Goal: Book appointment/travel/reservation

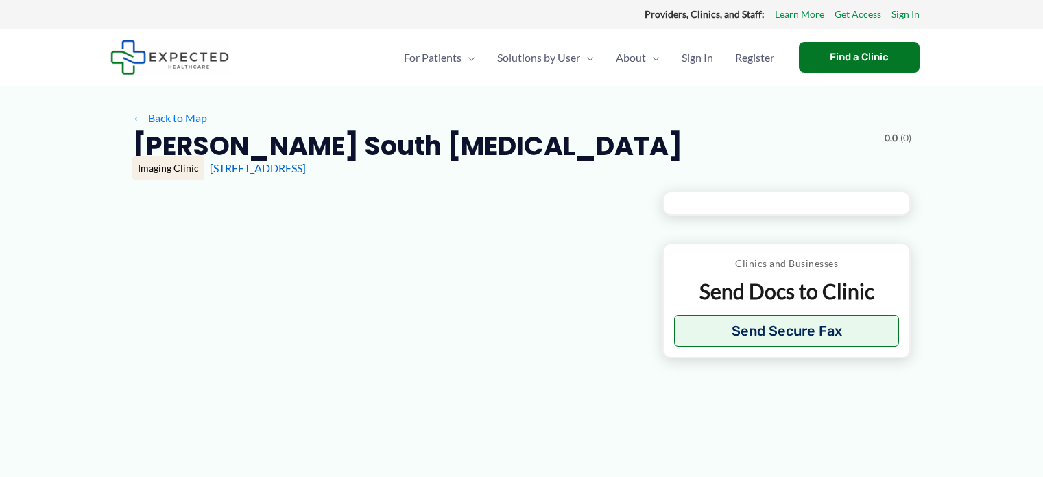
type input "**********"
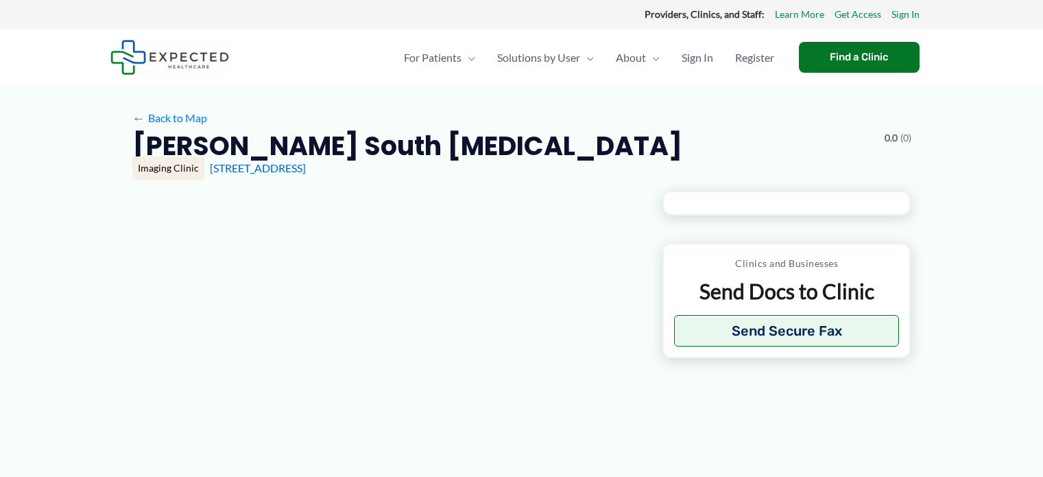
type input "**********"
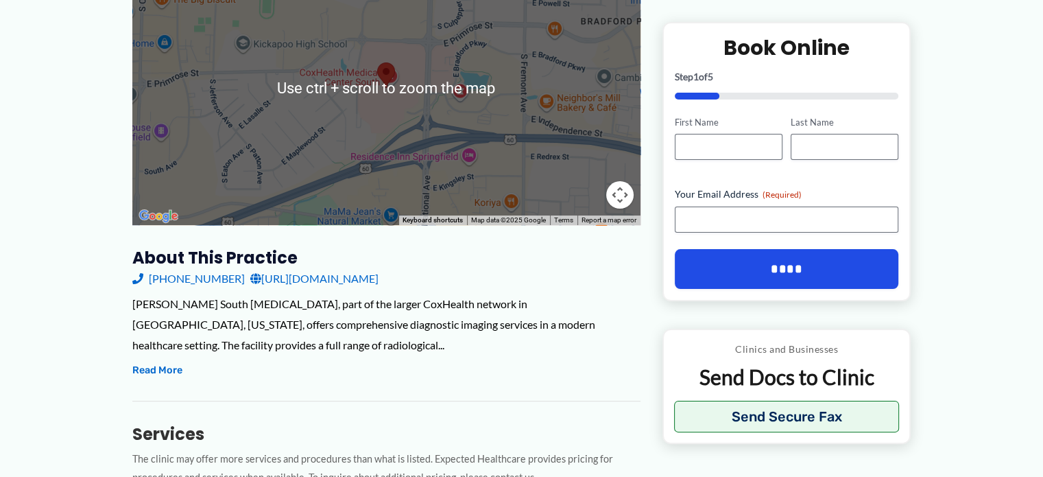
scroll to position [274, 0]
